Goal: Navigation & Orientation: Find specific page/section

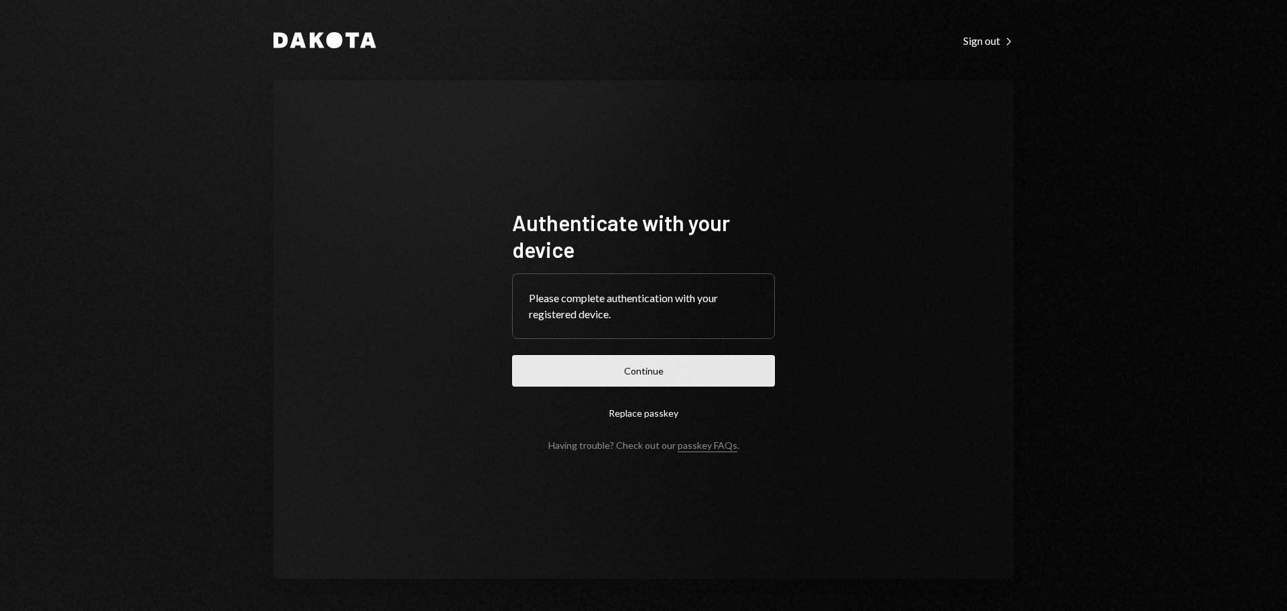
click at [681, 373] on button "Continue" at bounding box center [643, 371] width 263 height 32
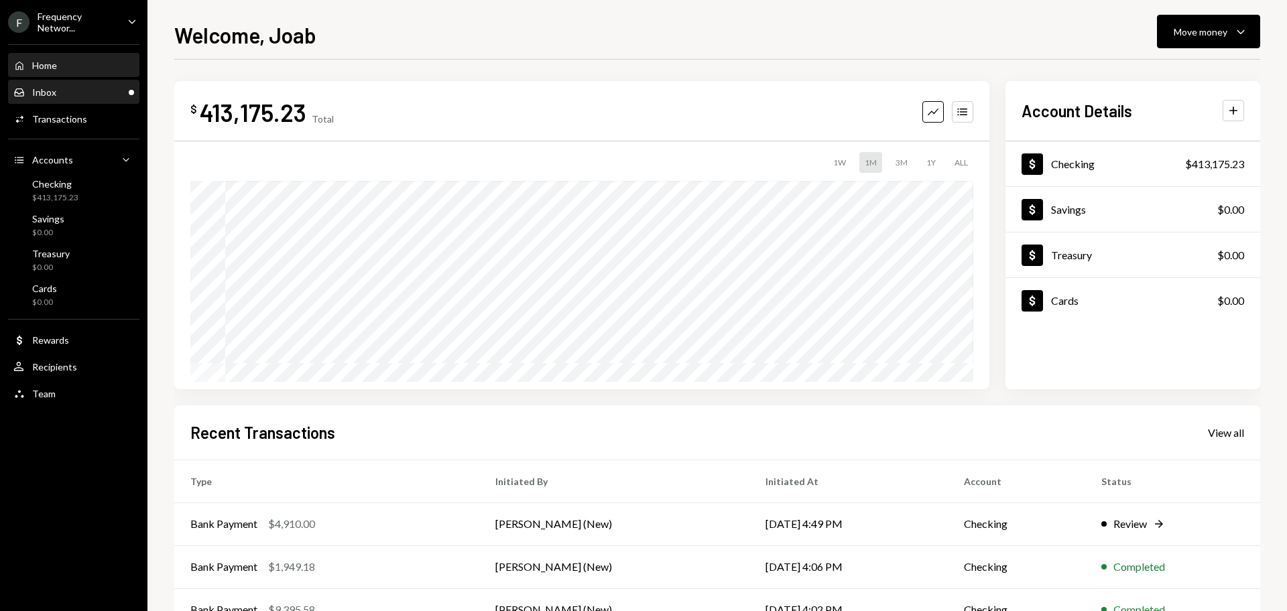
click at [89, 84] on div "Inbox Inbox" at bounding box center [73, 92] width 121 height 23
